Goal: Task Accomplishment & Management: Complete application form

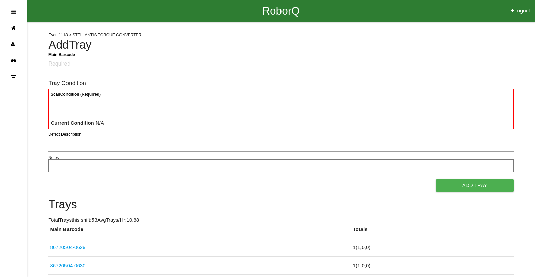
click at [492, 152] on div "Defect Description" at bounding box center [280, 145] width 465 height 18
click at [340, 68] on Barcode "Main Barcode" at bounding box center [280, 64] width 465 height 16
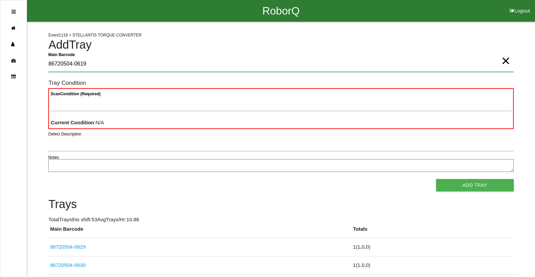
type Barcode "86720504-0619"
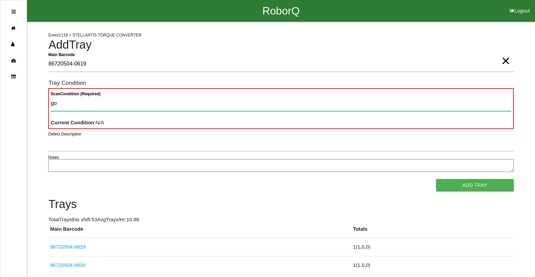
type Condition "goo"
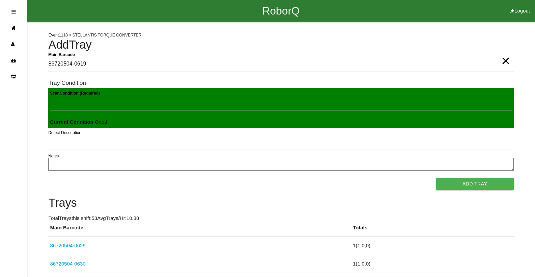
click at [436, 178] on button "Add Tray" at bounding box center [475, 184] width 78 height 12
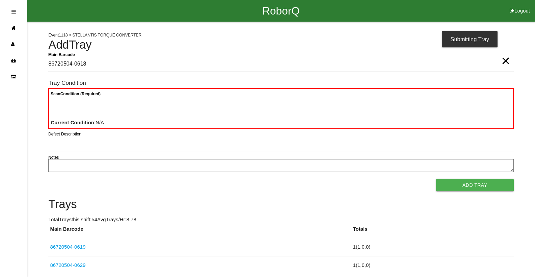
type Barcode "86720504-0618"
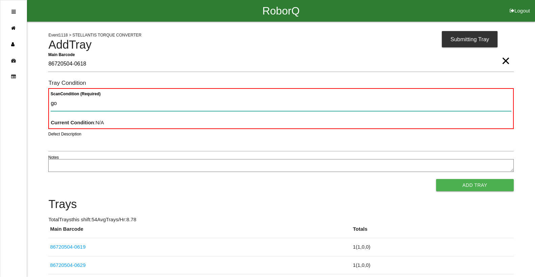
type Condition "goo"
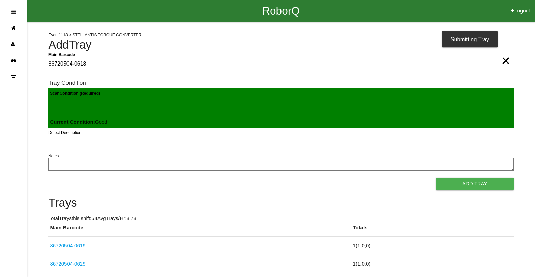
click at [436, 178] on button "Add Tray" at bounding box center [475, 184] width 78 height 12
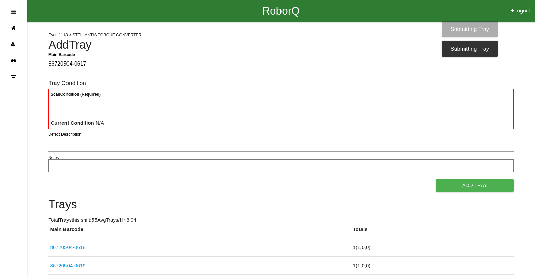
type Barcode "86720504-0617"
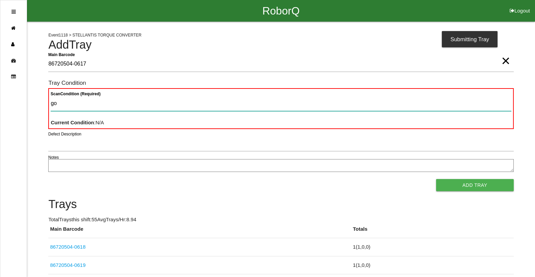
type Condition "goo"
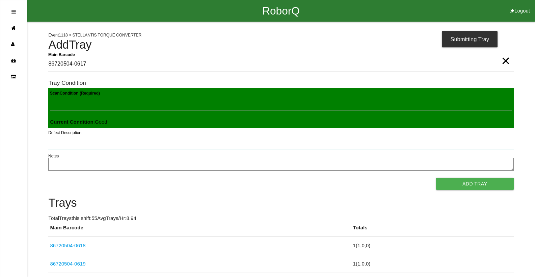
click at [436, 178] on button "Add Tray" at bounding box center [475, 184] width 78 height 12
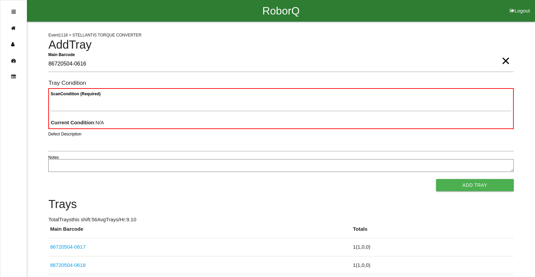
type Barcode "86720504-0616"
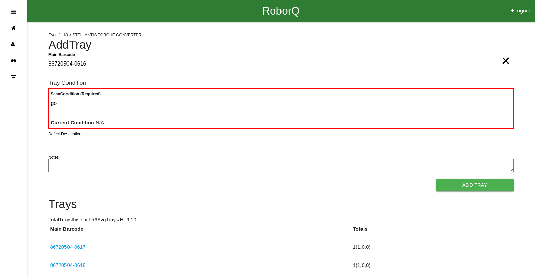
type Condition "goo"
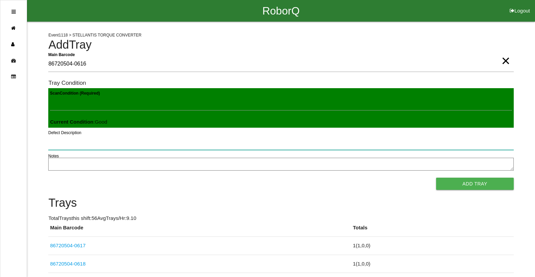
click at [436, 178] on button "Add Tray" at bounding box center [475, 184] width 78 height 12
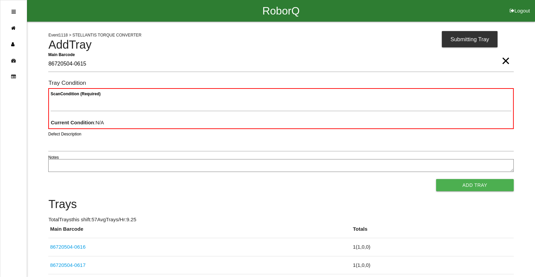
type Barcode "86720504-0615"
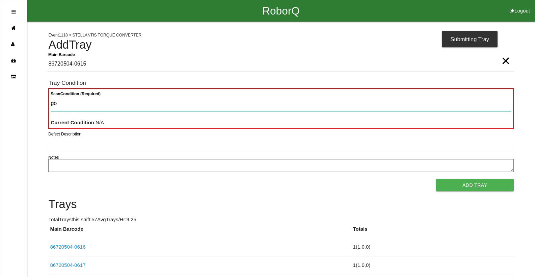
type Condition "goo"
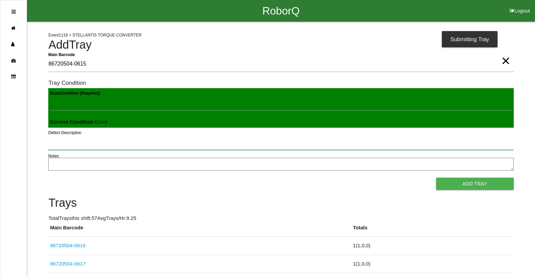
click at [436, 178] on button "Add Tray" at bounding box center [475, 184] width 78 height 12
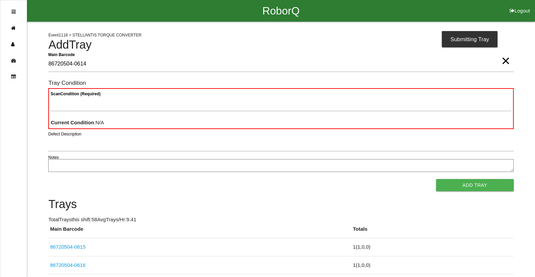
type Barcode "86720504-0614"
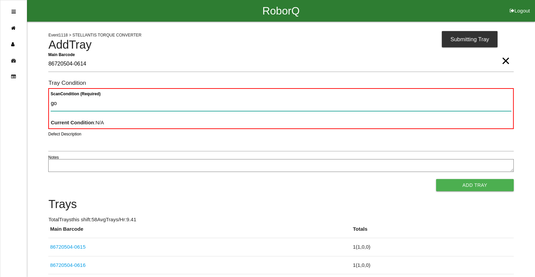
type Condition "goo"
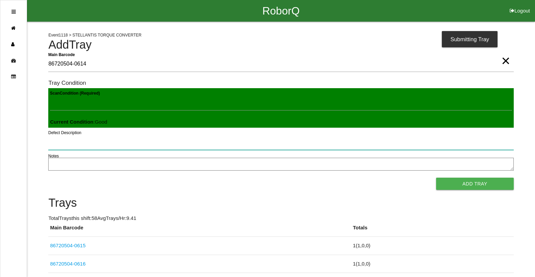
click at [436, 178] on button "Add Tray" at bounding box center [475, 184] width 78 height 12
